Goal: Task Accomplishment & Management: Use online tool/utility

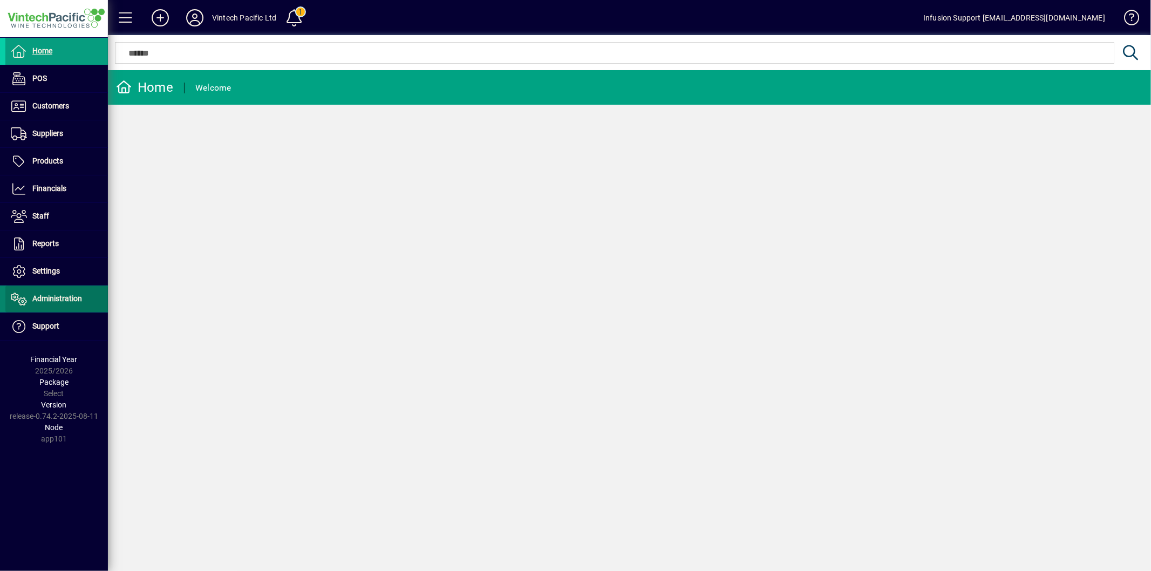
click at [55, 301] on span "Administration" at bounding box center [57, 298] width 50 height 9
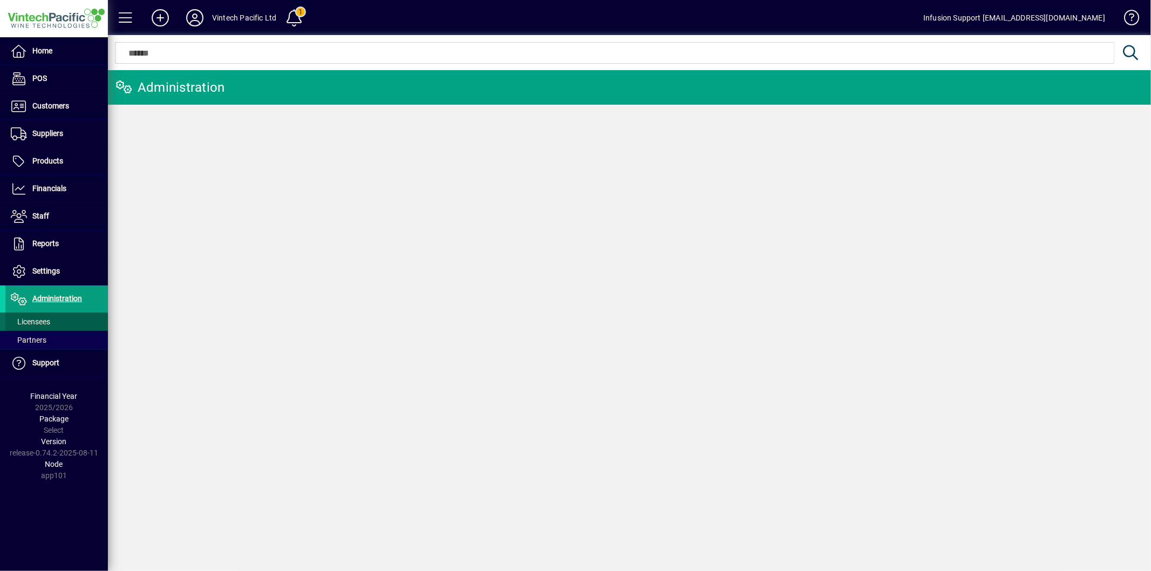
click at [51, 319] on link "Licensees" at bounding box center [56, 322] width 103 height 18
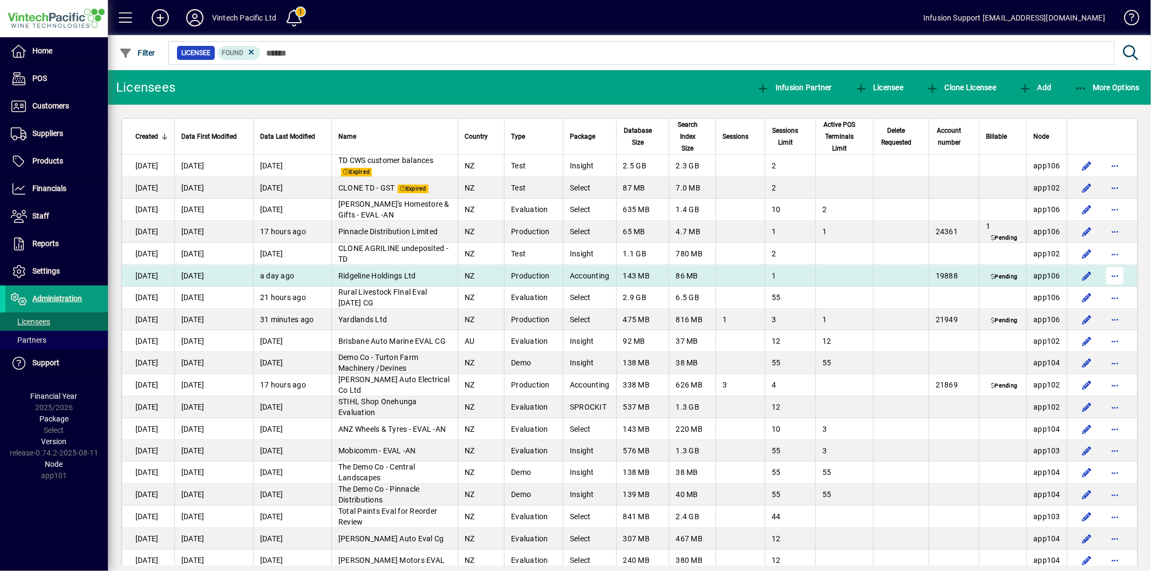
click at [1110, 276] on span "button" at bounding box center [1115, 276] width 26 height 26
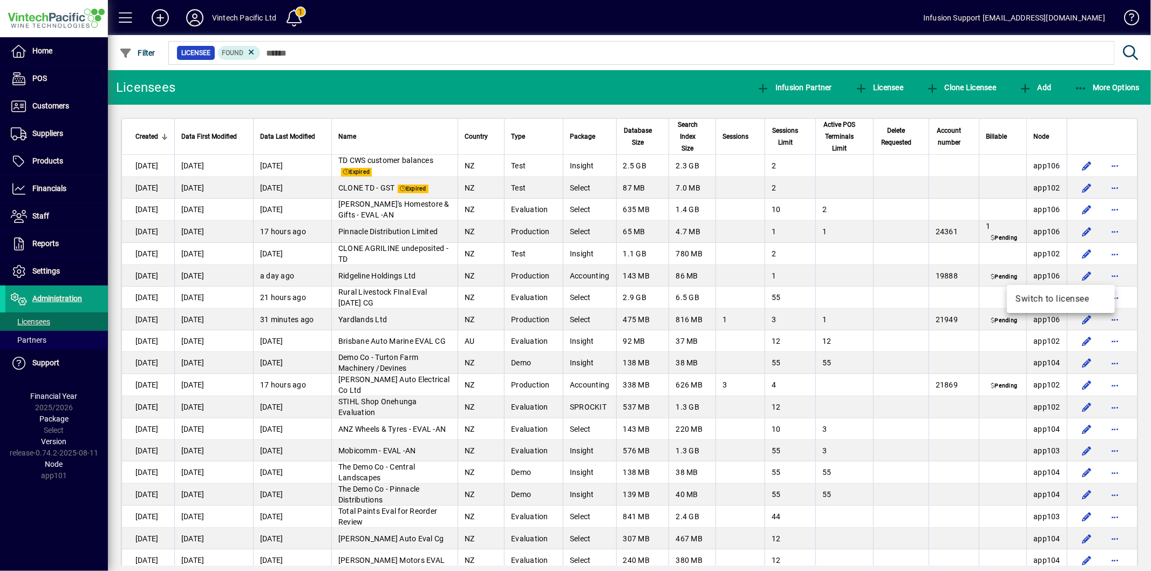
drag, startPoint x: 1067, startPoint y: 301, endPoint x: 74, endPoint y: 466, distance: 1005.8
click at [1067, 302] on span "Switch to licensee" at bounding box center [1061, 299] width 91 height 13
